Goal: Complete application form: Complete application form

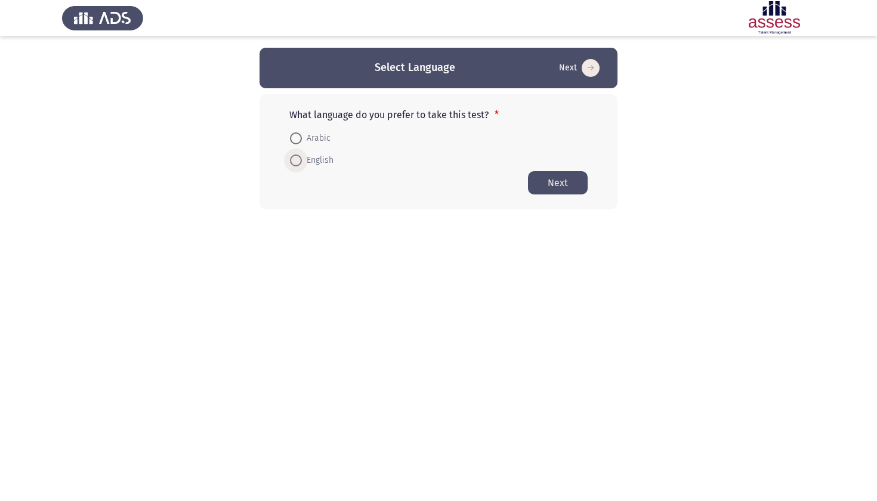
click at [298, 166] on span at bounding box center [296, 161] width 12 height 12
click at [298, 166] on input "English" at bounding box center [296, 161] width 12 height 12
radio input "true"
click at [567, 186] on button "Next" at bounding box center [558, 182] width 60 height 23
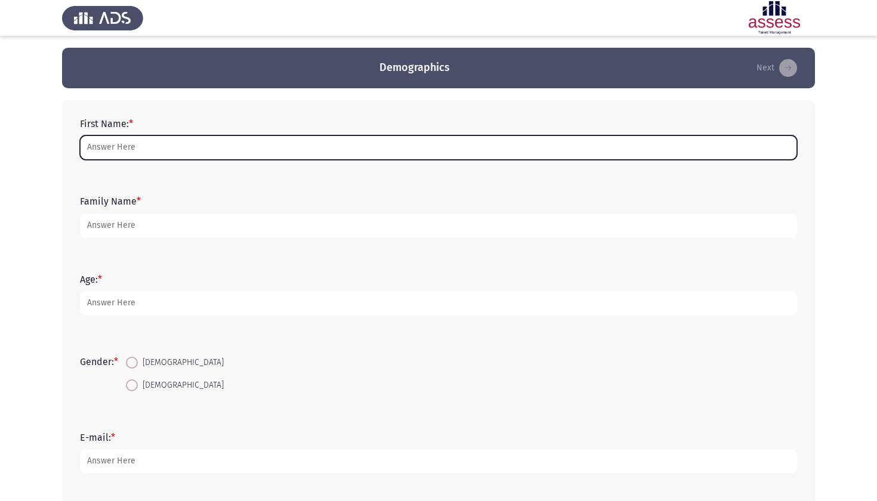
click at [422, 153] on input "First Name: *" at bounding box center [438, 147] width 717 height 24
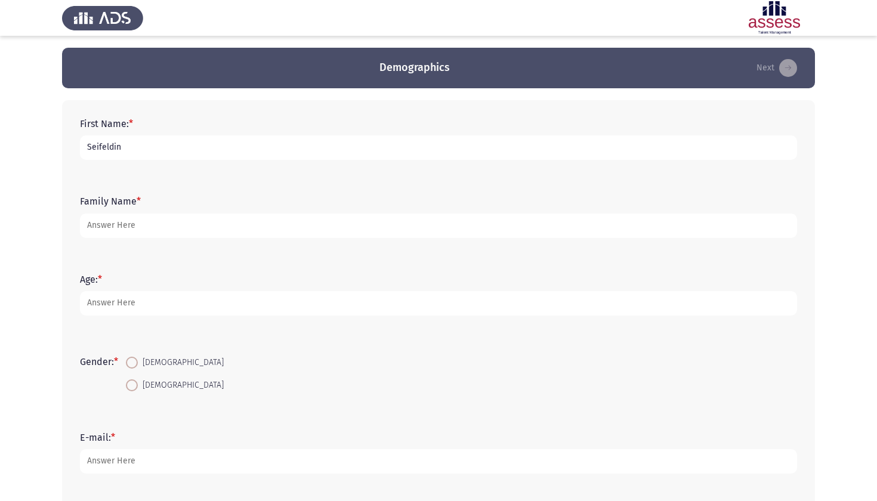
type input "Seifeldin"
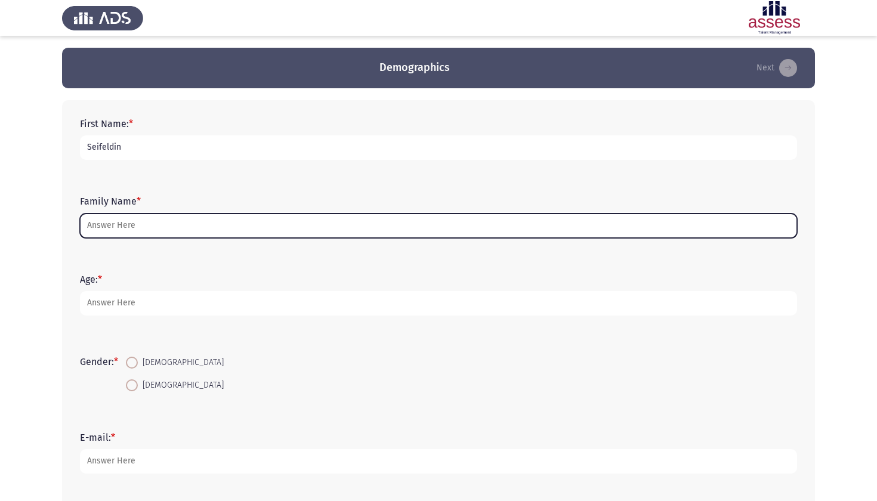
click at [396, 236] on input "Family Name *" at bounding box center [438, 226] width 717 height 24
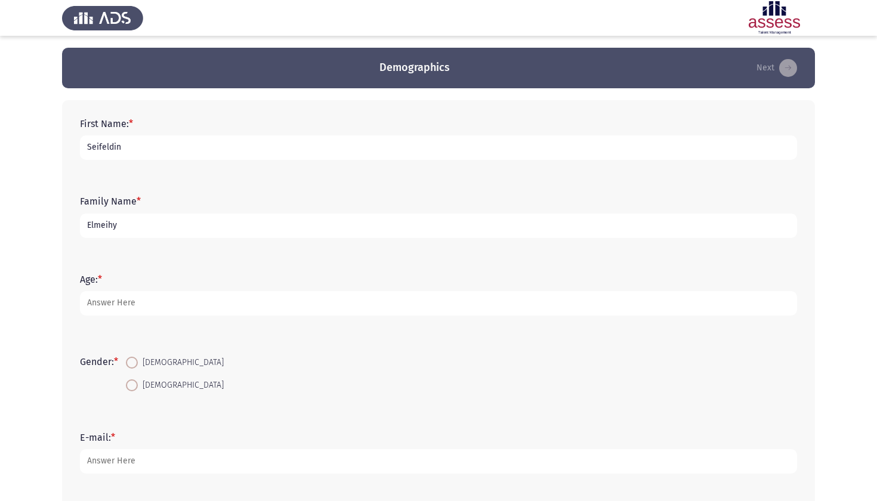
type input "Elmeihy"
click at [308, 292] on form "Age: *" at bounding box center [438, 295] width 717 height 42
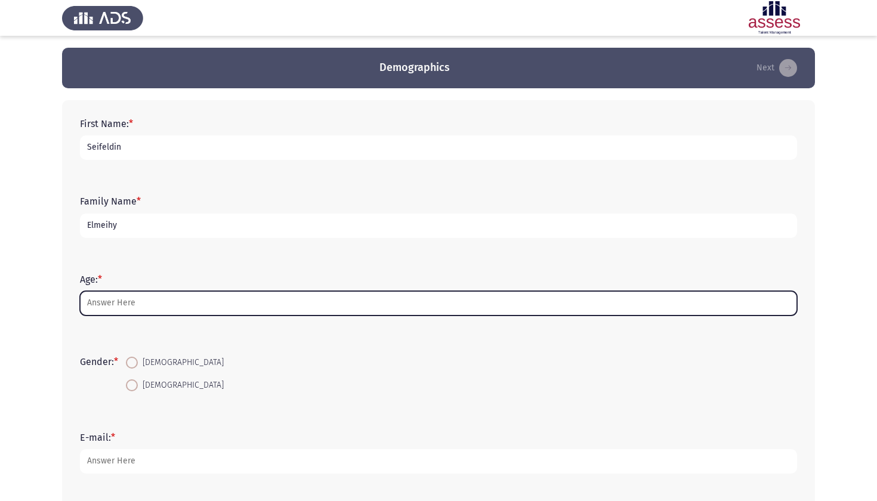
click at [306, 298] on input "Age: *" at bounding box center [438, 303] width 717 height 24
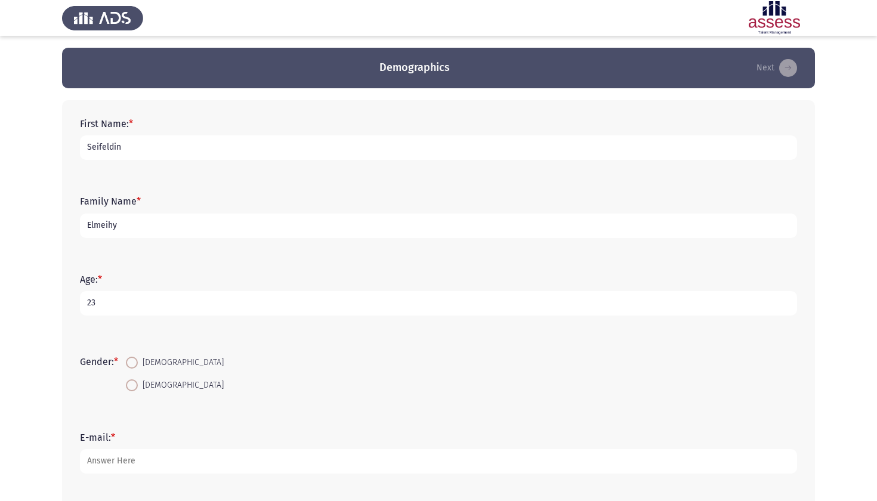
type input "23"
click at [146, 361] on span "[DEMOGRAPHIC_DATA]" at bounding box center [181, 363] width 86 height 14
click at [138, 361] on input "[DEMOGRAPHIC_DATA]" at bounding box center [132, 363] width 12 height 12
radio input "true"
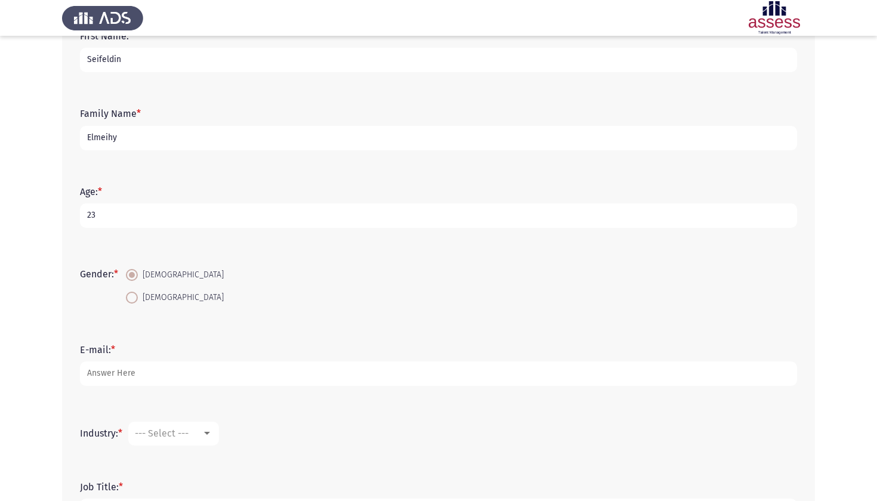
scroll to position [92, 0]
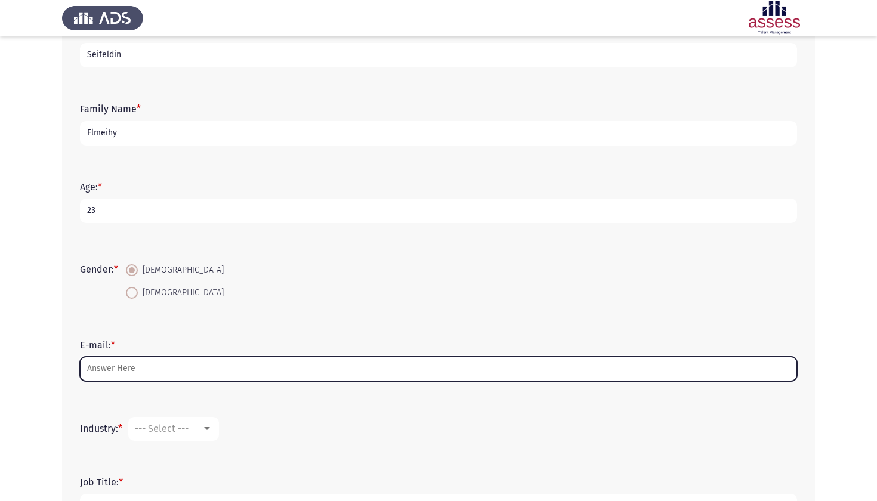
click at [237, 371] on input "E-mail: *" at bounding box center [438, 369] width 717 height 24
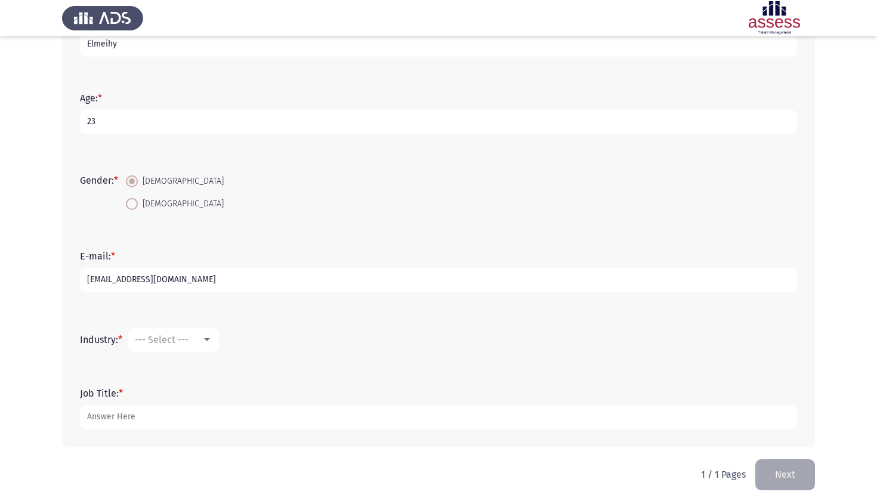
scroll to position [183, 0]
type input "[EMAIL_ADDRESS][DOMAIN_NAME]"
click at [183, 351] on div "Industry: * --- Select ---" at bounding box center [438, 338] width 729 height 36
click at [189, 339] on span "--- Select ---" at bounding box center [162, 337] width 54 height 11
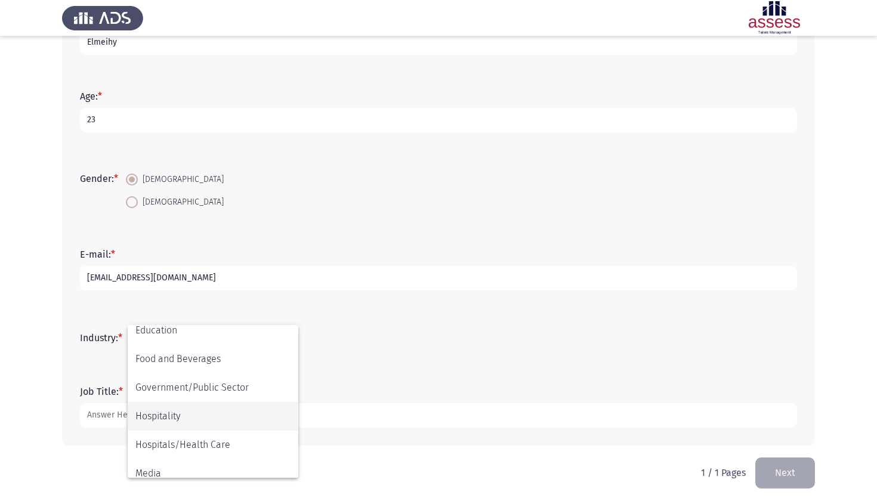
scroll to position [206, 0]
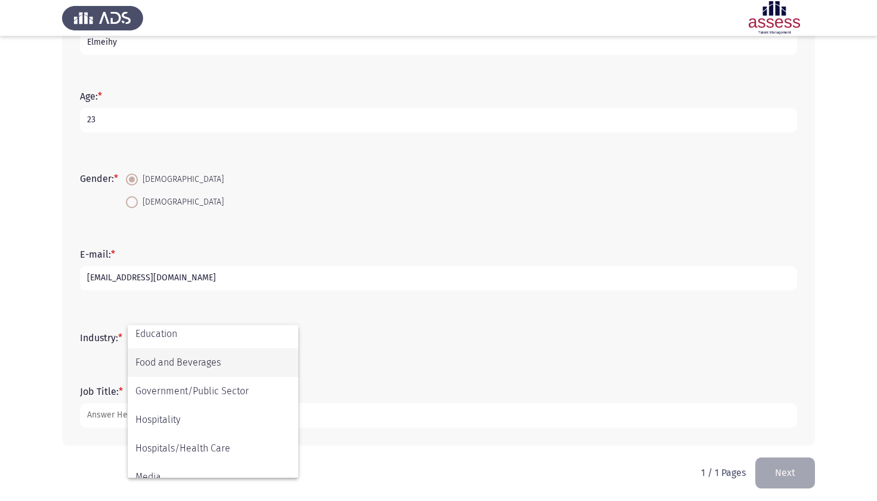
click at [205, 372] on span "Food and Beverages" at bounding box center [212, 362] width 155 height 29
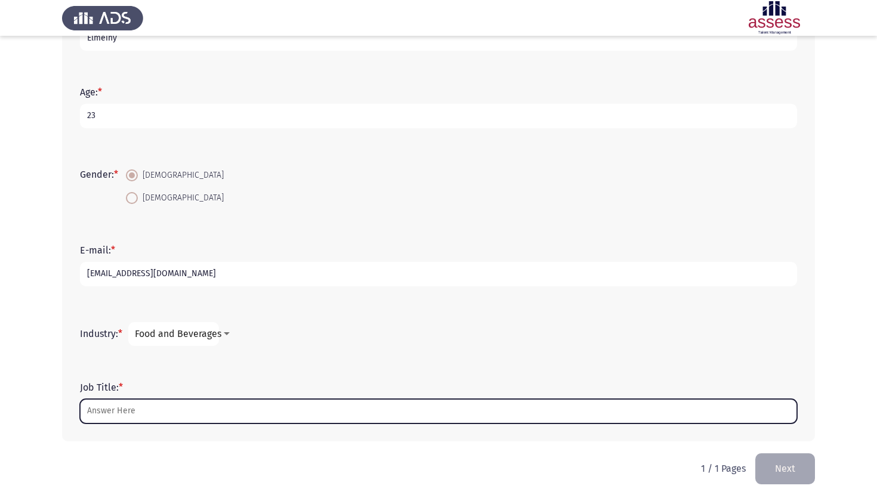
scroll to position [189, 0]
click at [171, 417] on input "Job Title: *" at bounding box center [438, 411] width 717 height 24
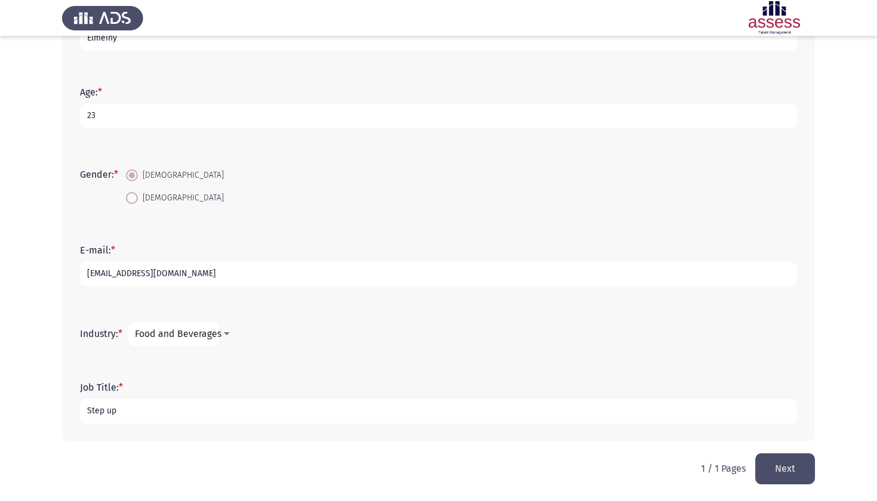
click at [175, 332] on span "Food and Beverages" at bounding box center [178, 333] width 87 height 11
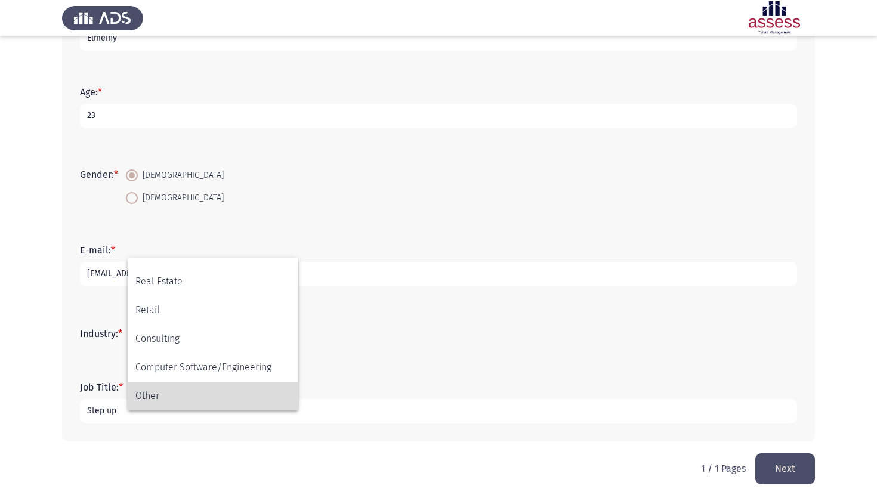
click at [174, 390] on span "Other" at bounding box center [212, 396] width 155 height 29
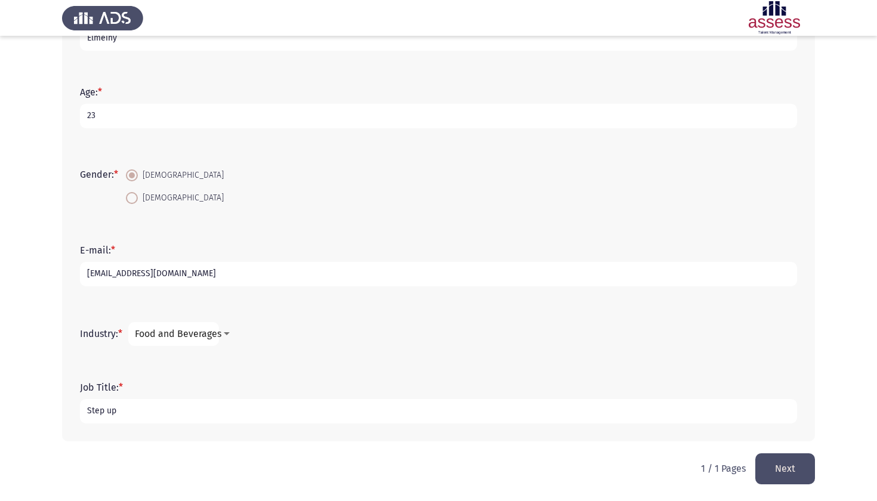
scroll to position [391, 0]
click at [134, 406] on input "Step up" at bounding box center [438, 411] width 717 height 24
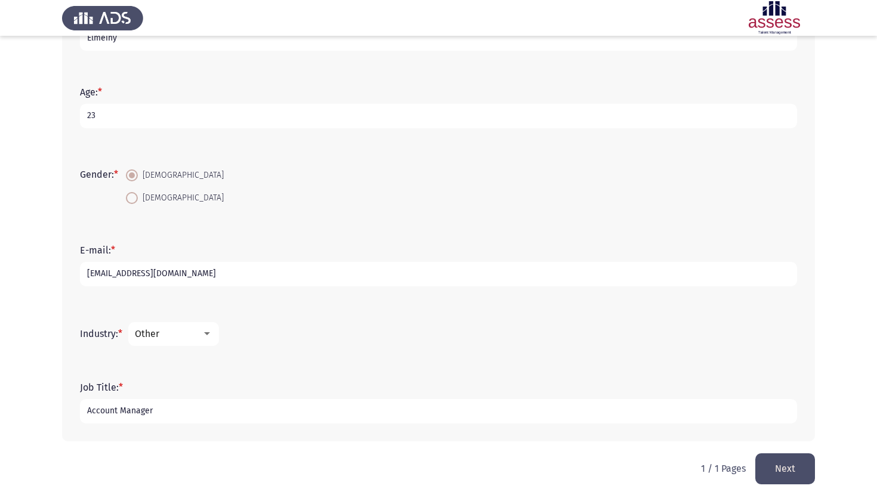
type input "Account Manager"
click at [760, 471] on button "Next" at bounding box center [785, 468] width 60 height 30
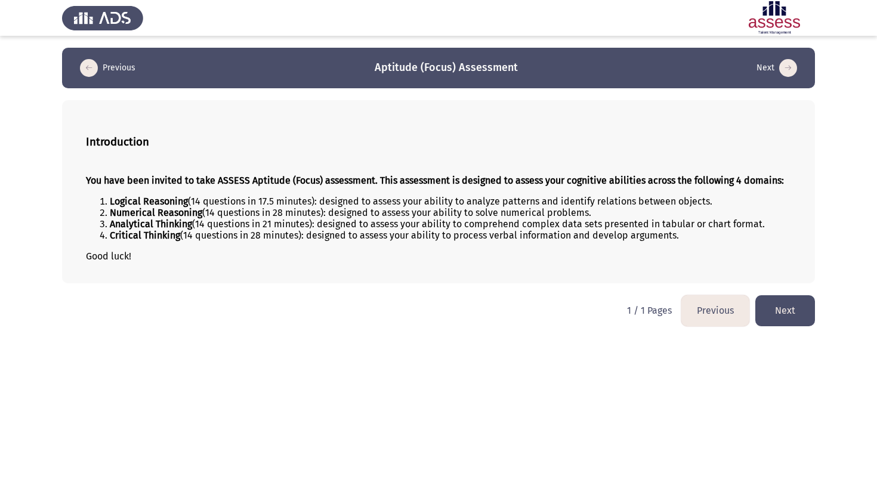
click at [712, 320] on button "Previous" at bounding box center [715, 310] width 68 height 30
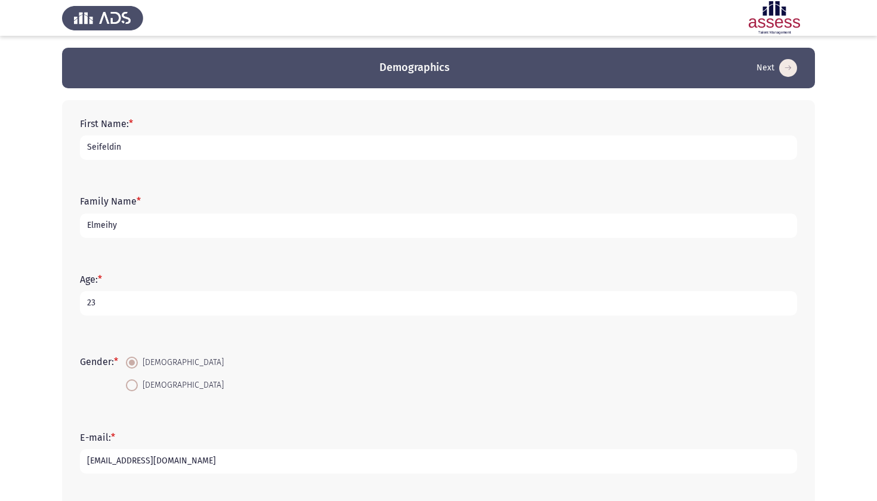
click at [443, 158] on input "Seifeldin" at bounding box center [438, 147] width 717 height 24
click at [353, 229] on input "Elmeihy" at bounding box center [438, 226] width 717 height 24
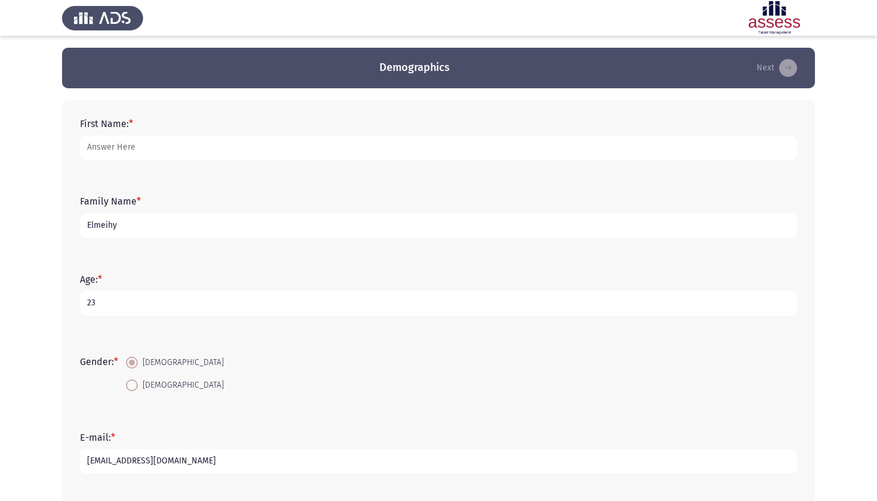
click at [353, 229] on input "Elmeihy" at bounding box center [438, 226] width 717 height 24
click at [292, 309] on input "23" at bounding box center [438, 303] width 717 height 24
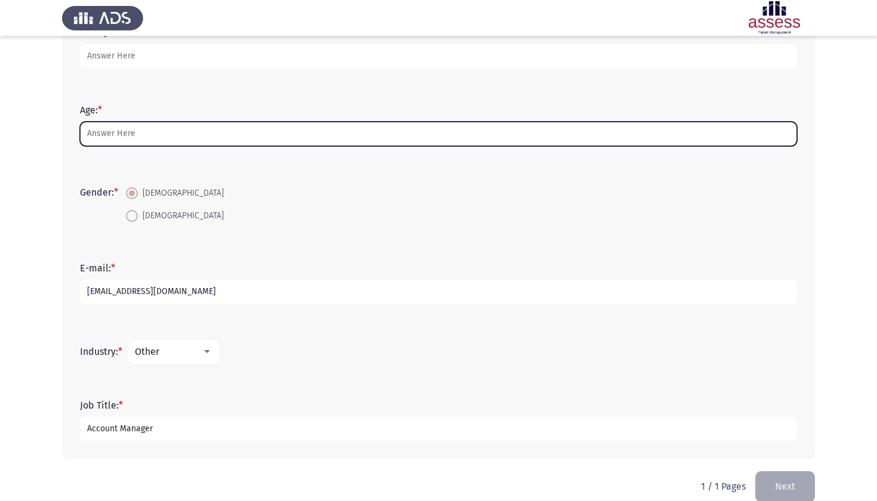
scroll to position [171, 0]
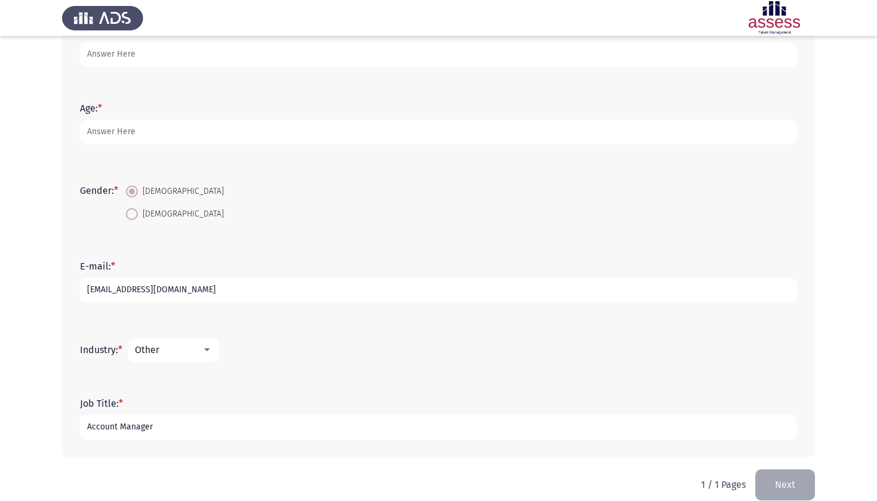
click at [163, 299] on input "[EMAIL_ADDRESS][DOMAIN_NAME]" at bounding box center [438, 290] width 717 height 24
click at [131, 431] on input "Account Manager" at bounding box center [438, 427] width 717 height 24
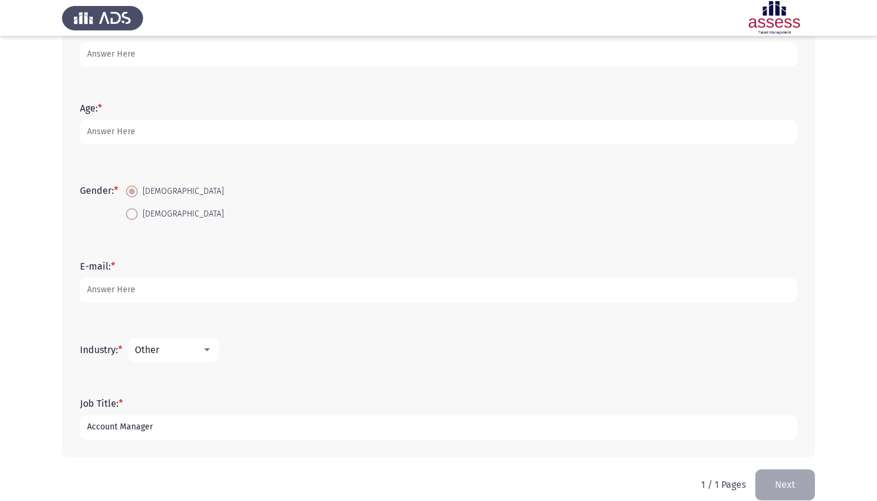
click at [131, 431] on input "Account Manager" at bounding box center [438, 427] width 717 height 24
click at [17, 391] on app-assessment-container "Demographics Next First Name: * Family Name * Age: * Gender: * [DEMOGRAPHIC_DAT…" at bounding box center [438, 172] width 877 height 593
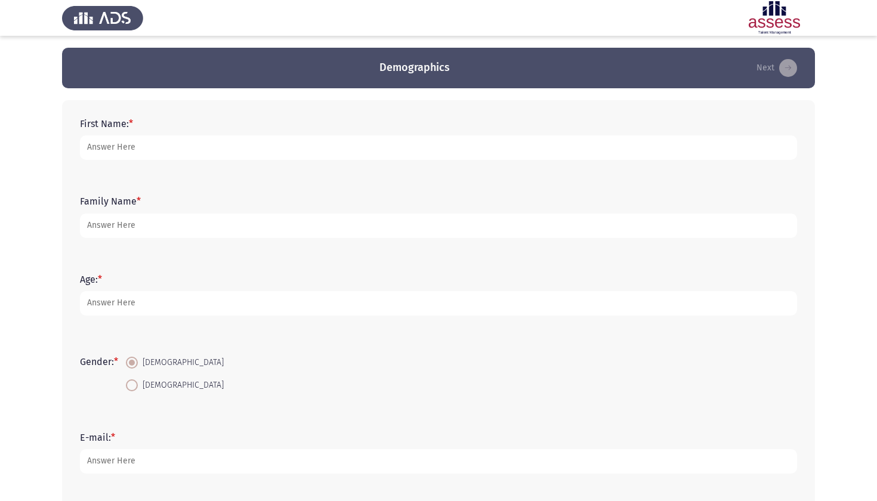
scroll to position [0, 0]
click at [431, 10] on div at bounding box center [438, 18] width 877 height 36
